Goal: Information Seeking & Learning: Find specific fact

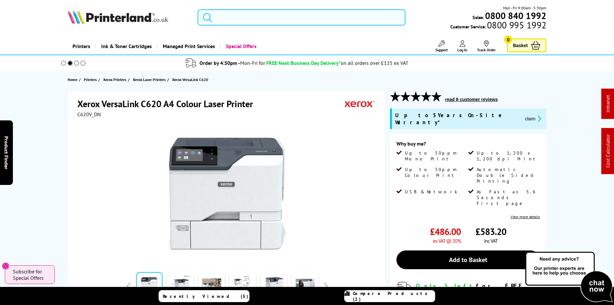
click at [234, 18] on input "search" at bounding box center [302, 17] width 208 height 16
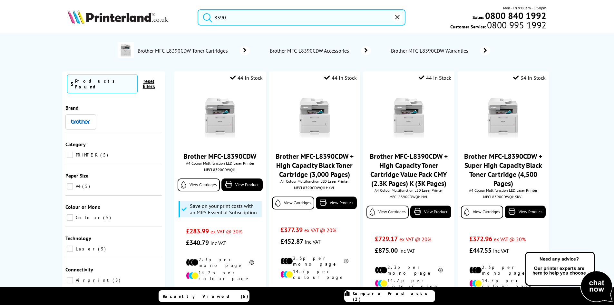
type input "8390"
click at [102, 18] on img at bounding box center [118, 17] width 101 height 14
